Goal: Task Accomplishment & Management: Manage account settings

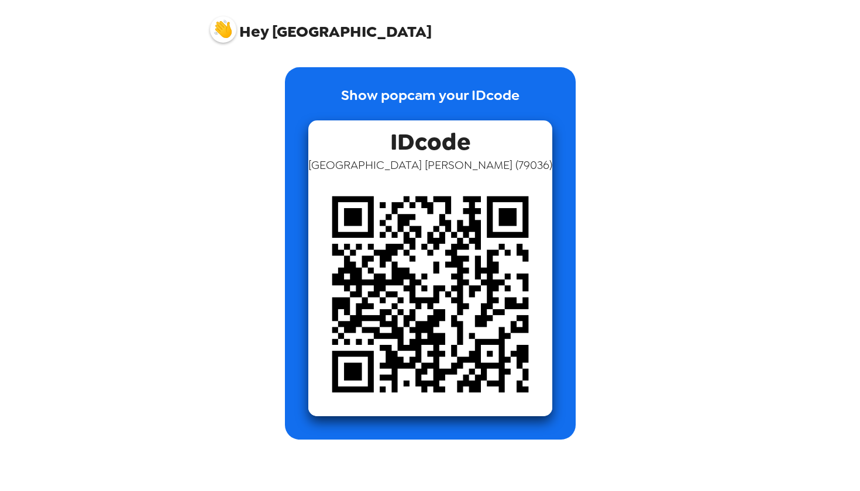
click at [246, 32] on span "Hey" at bounding box center [253, 31] width 29 height 21
click at [223, 32] on img at bounding box center [223, 29] width 26 height 26
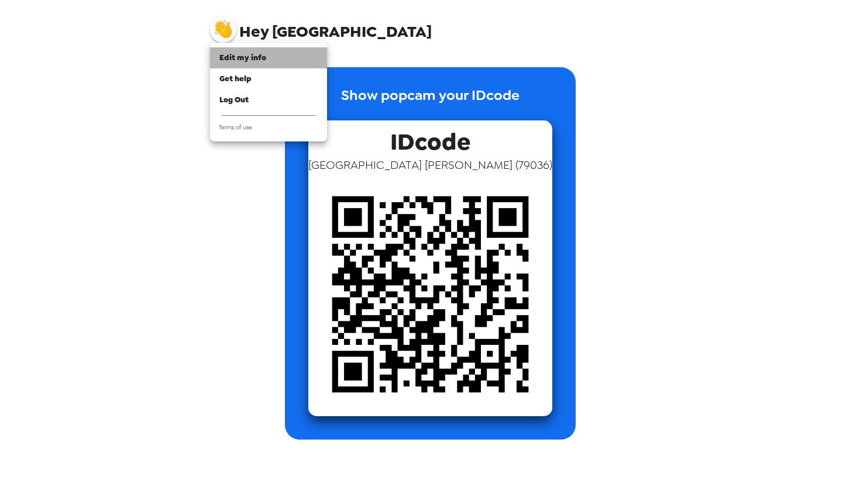
click at [253, 58] on span "Edit my info" at bounding box center [242, 58] width 47 height 10
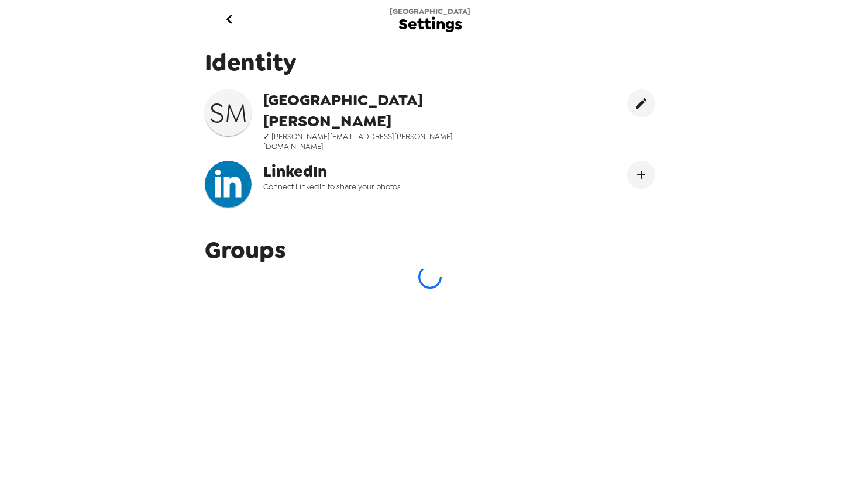
click at [333, 91] on span "[PERSON_NAME]" at bounding box center [381, 110] width 236 height 42
click at [643, 101] on icon "edit" at bounding box center [641, 103] width 14 height 14
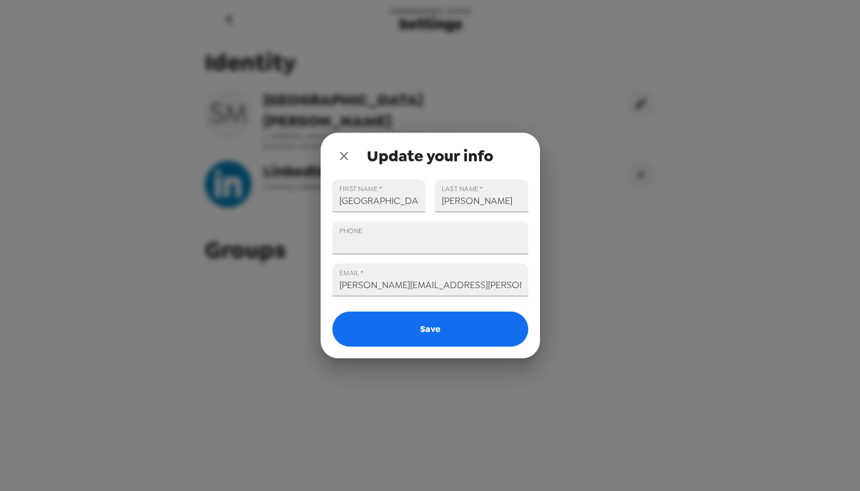
click at [346, 153] on icon "close" at bounding box center [344, 156] width 14 height 14
